Goal: Check status: Check status

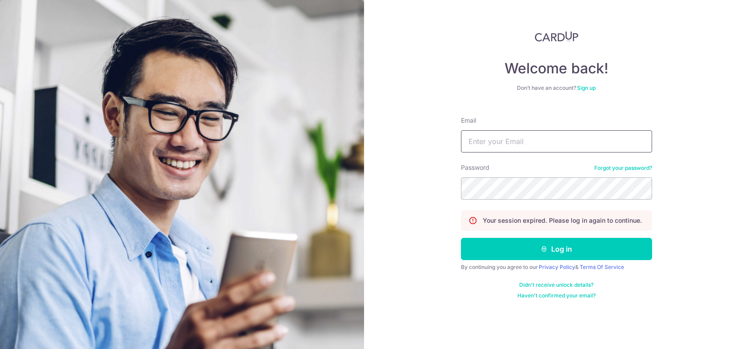
click at [541, 148] on input "Email" at bounding box center [556, 141] width 191 height 22
type input "[EMAIL_ADDRESS][DOMAIN_NAME]"
click at [461, 238] on button "Log in" at bounding box center [556, 249] width 191 height 22
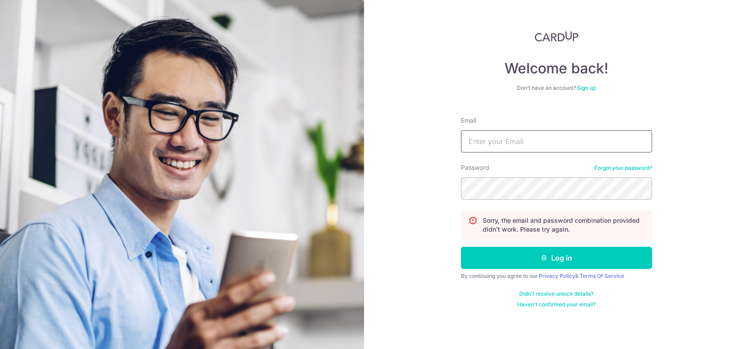
click at [517, 140] on input "Email" at bounding box center [556, 141] width 191 height 22
type input "[EMAIL_ADDRESS][DOMAIN_NAME]"
click at [461, 247] on button "Log in" at bounding box center [556, 258] width 191 height 22
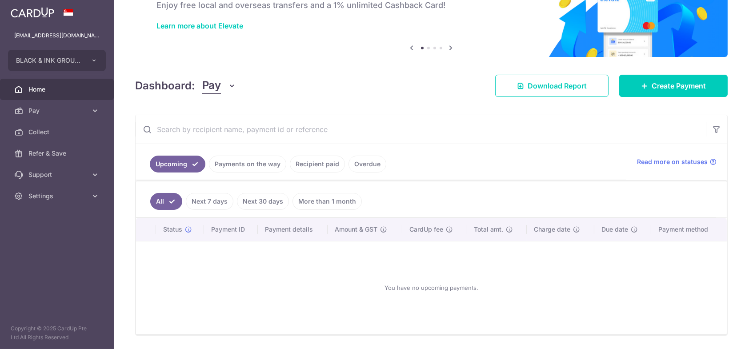
scroll to position [84, 0]
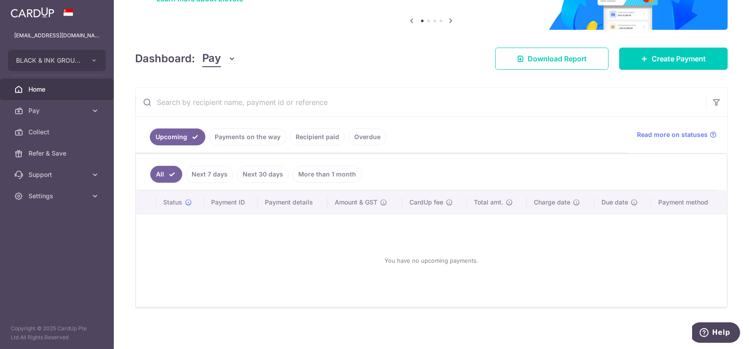
click at [352, 124] on ul "Upcoming Payments on the way Recipient paid Overdue" at bounding box center [381, 135] width 491 height 36
click at [324, 132] on link "Recipient paid" at bounding box center [317, 136] width 55 height 17
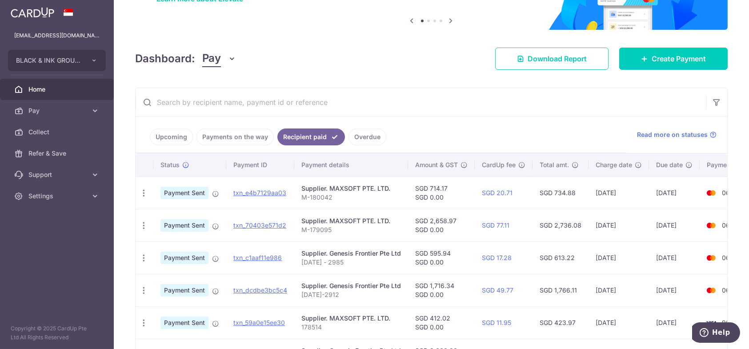
click at [229, 129] on link "Payments on the way" at bounding box center [234, 136] width 77 height 17
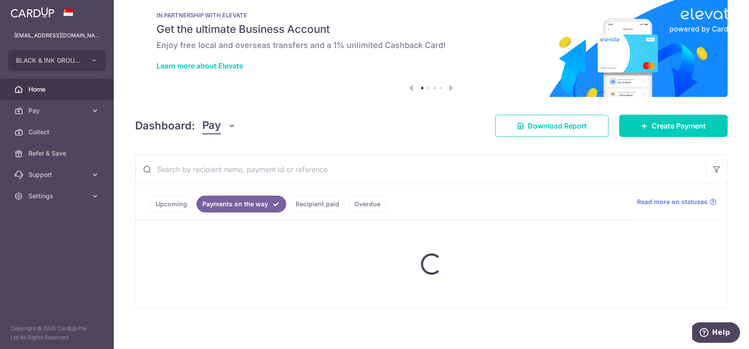
scroll to position [55, 0]
